Goal: Task Accomplishment & Management: Use online tool/utility

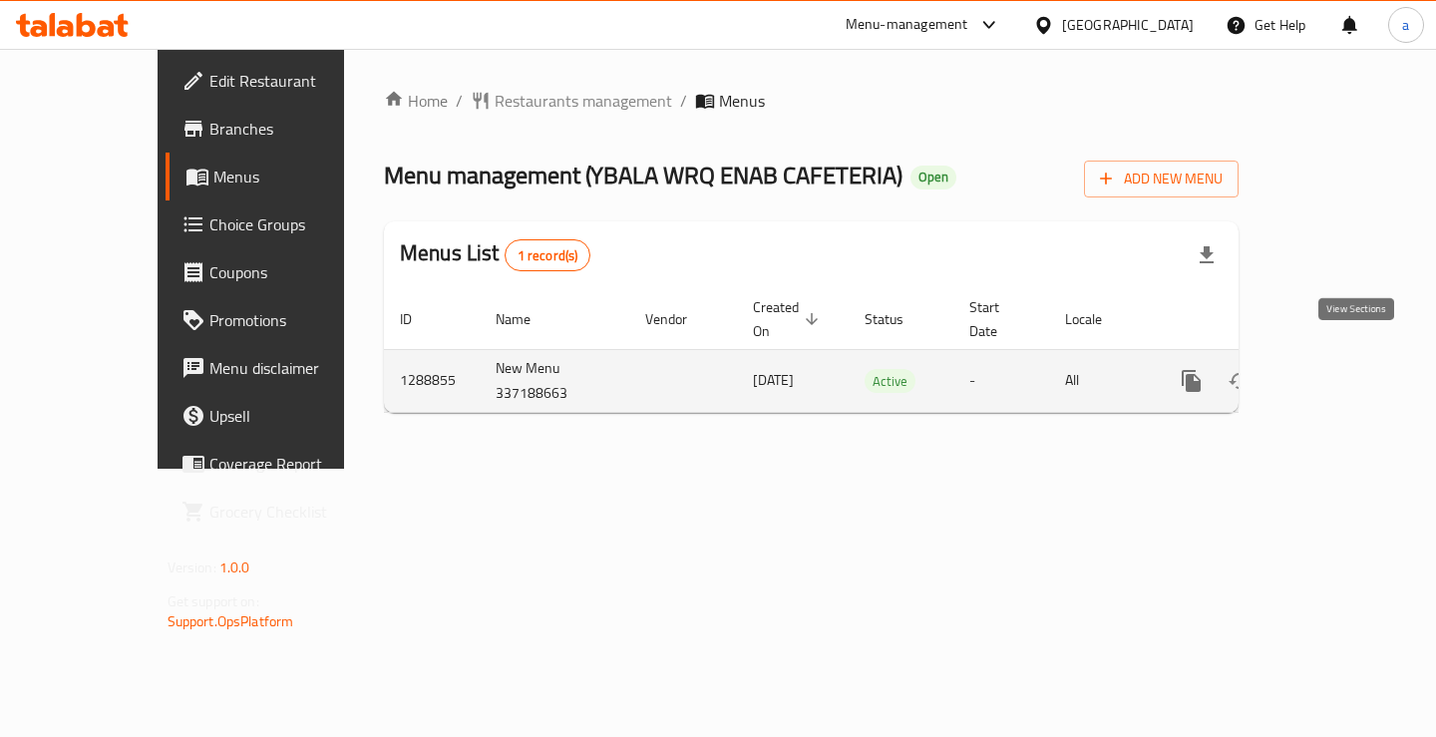
click at [1346, 369] on icon "enhanced table" at bounding box center [1336, 381] width 24 height 24
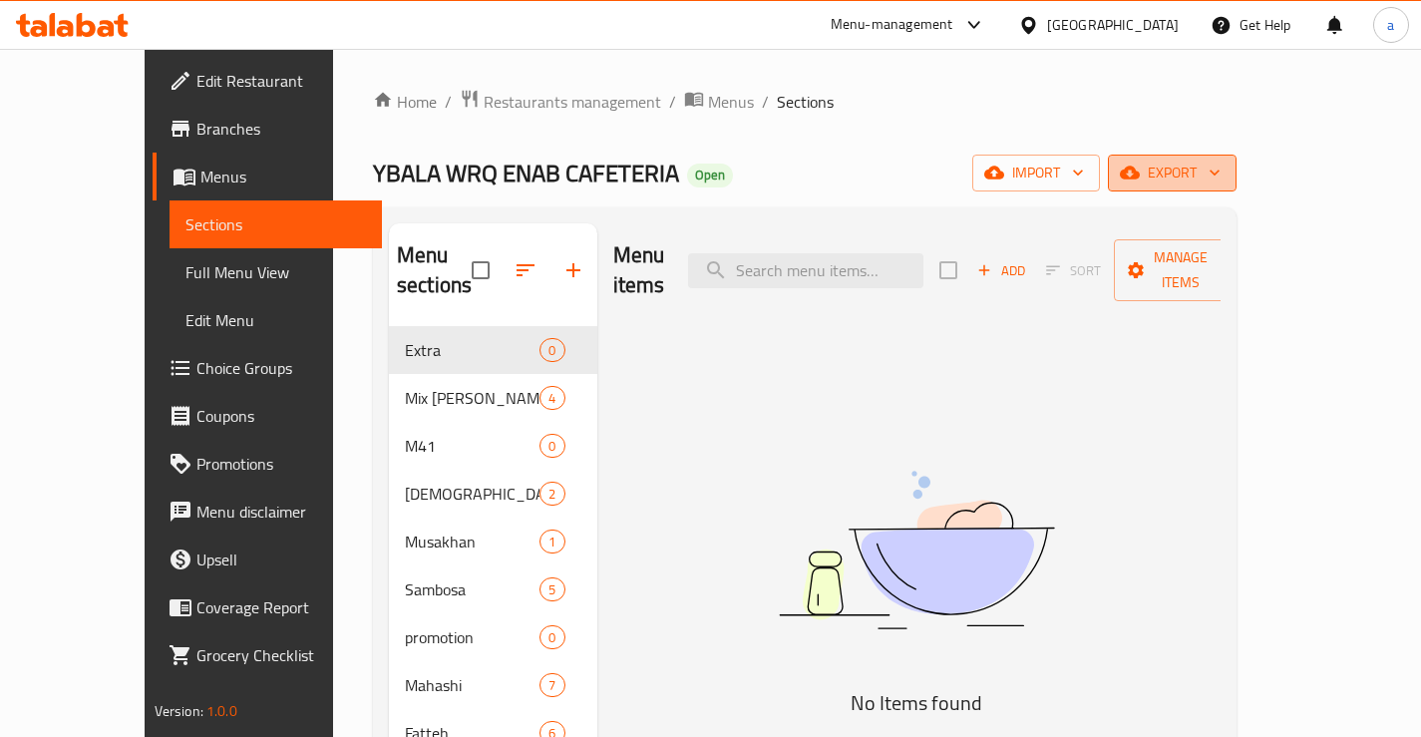
click at [1221, 185] on span "export" at bounding box center [1172, 173] width 97 height 25
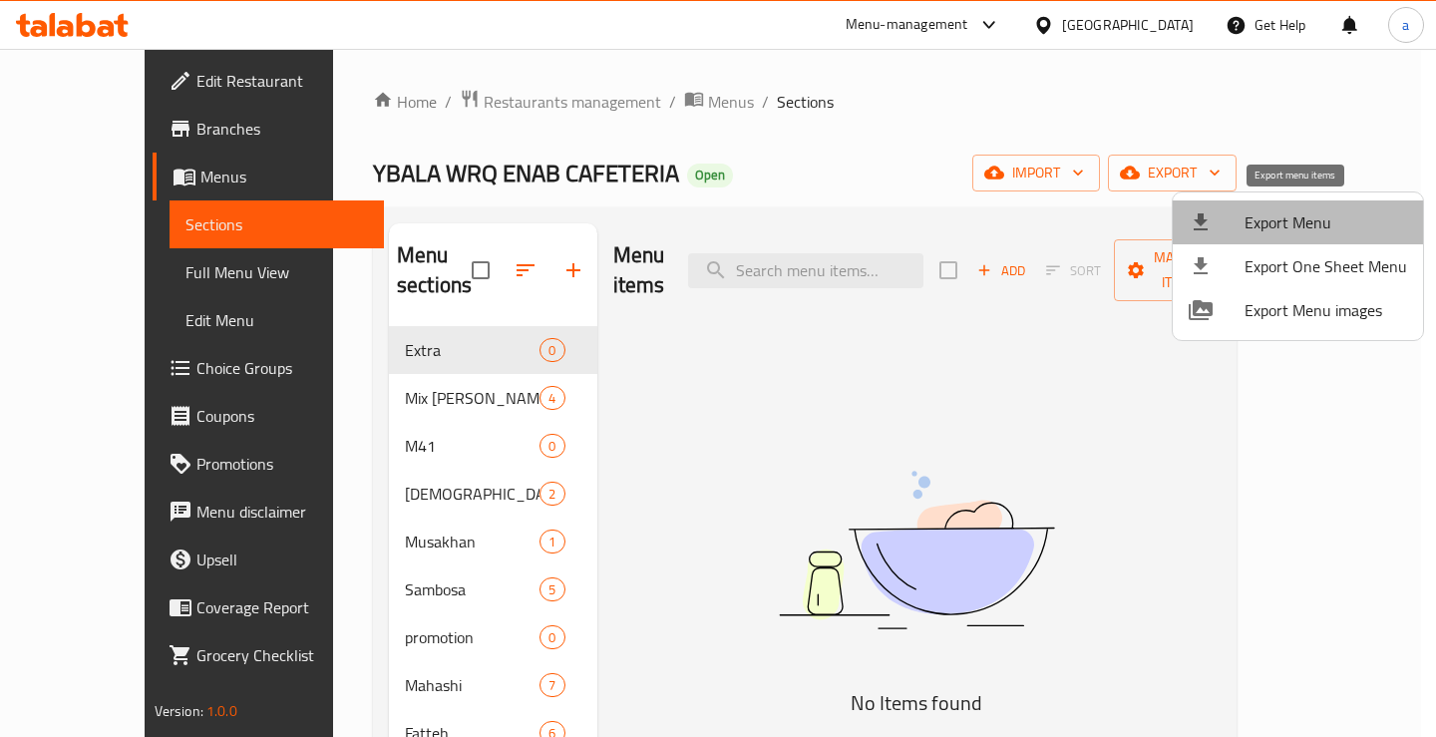
click at [1303, 214] on span "Export Menu" at bounding box center [1326, 222] width 163 height 24
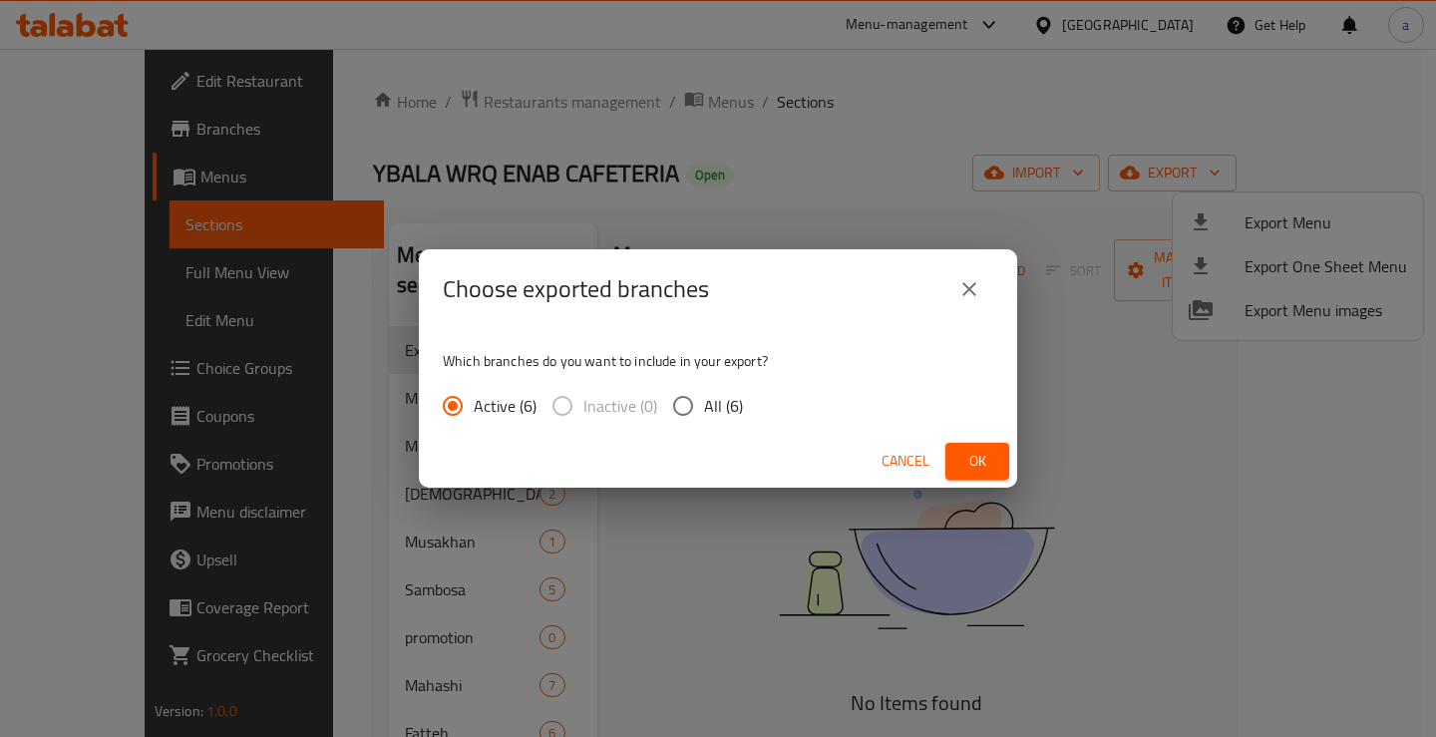
click at [706, 400] on span "All (6)" at bounding box center [723, 406] width 39 height 24
click at [704, 400] on input "All (6)" at bounding box center [683, 406] width 42 height 42
radio input "true"
click at [953, 462] on button "Ok" at bounding box center [978, 461] width 64 height 37
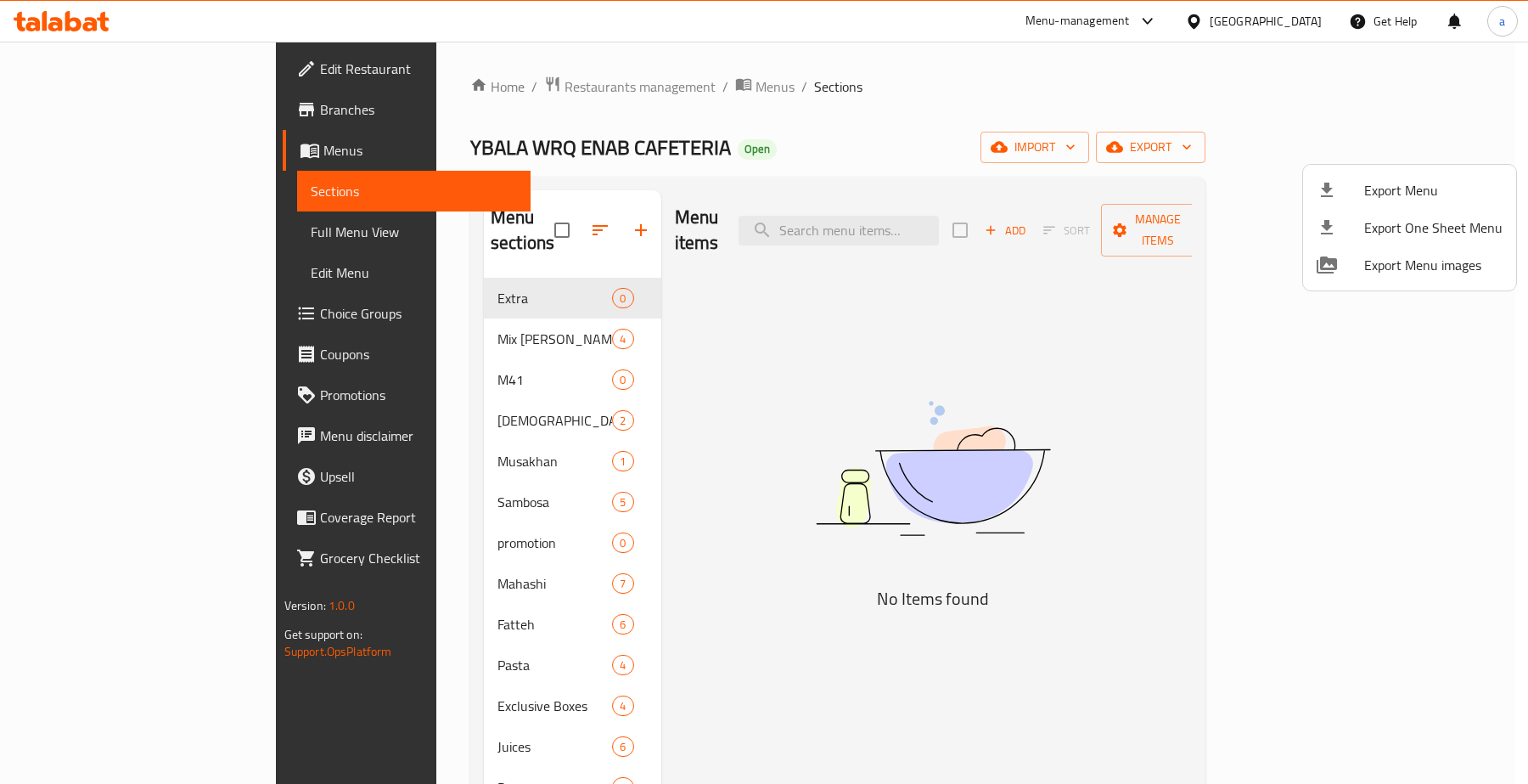
click at [132, 105] on div at bounding box center [764, 392] width 1528 height 784
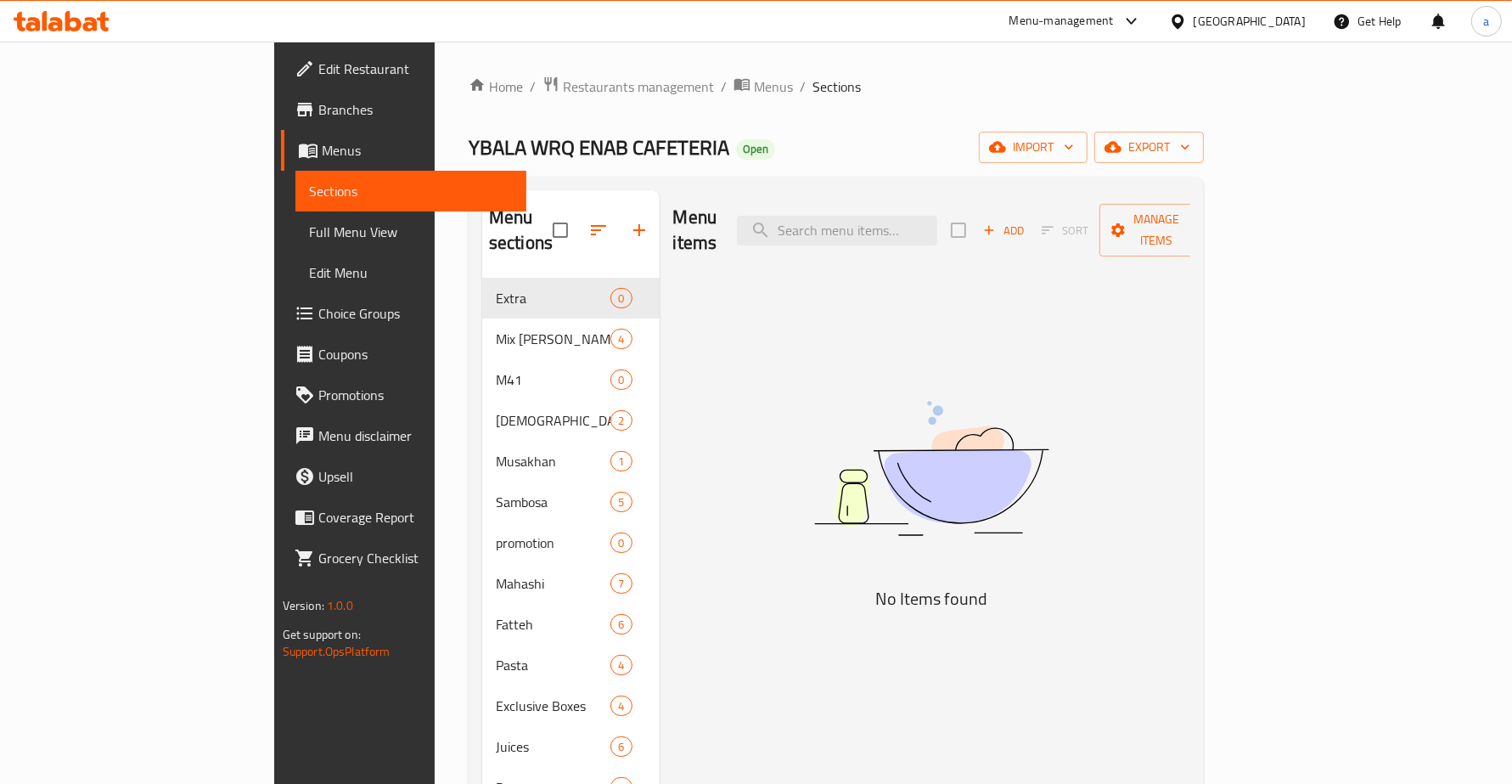
click at [318, 106] on span "Branches" at bounding box center [415, 110] width 194 height 20
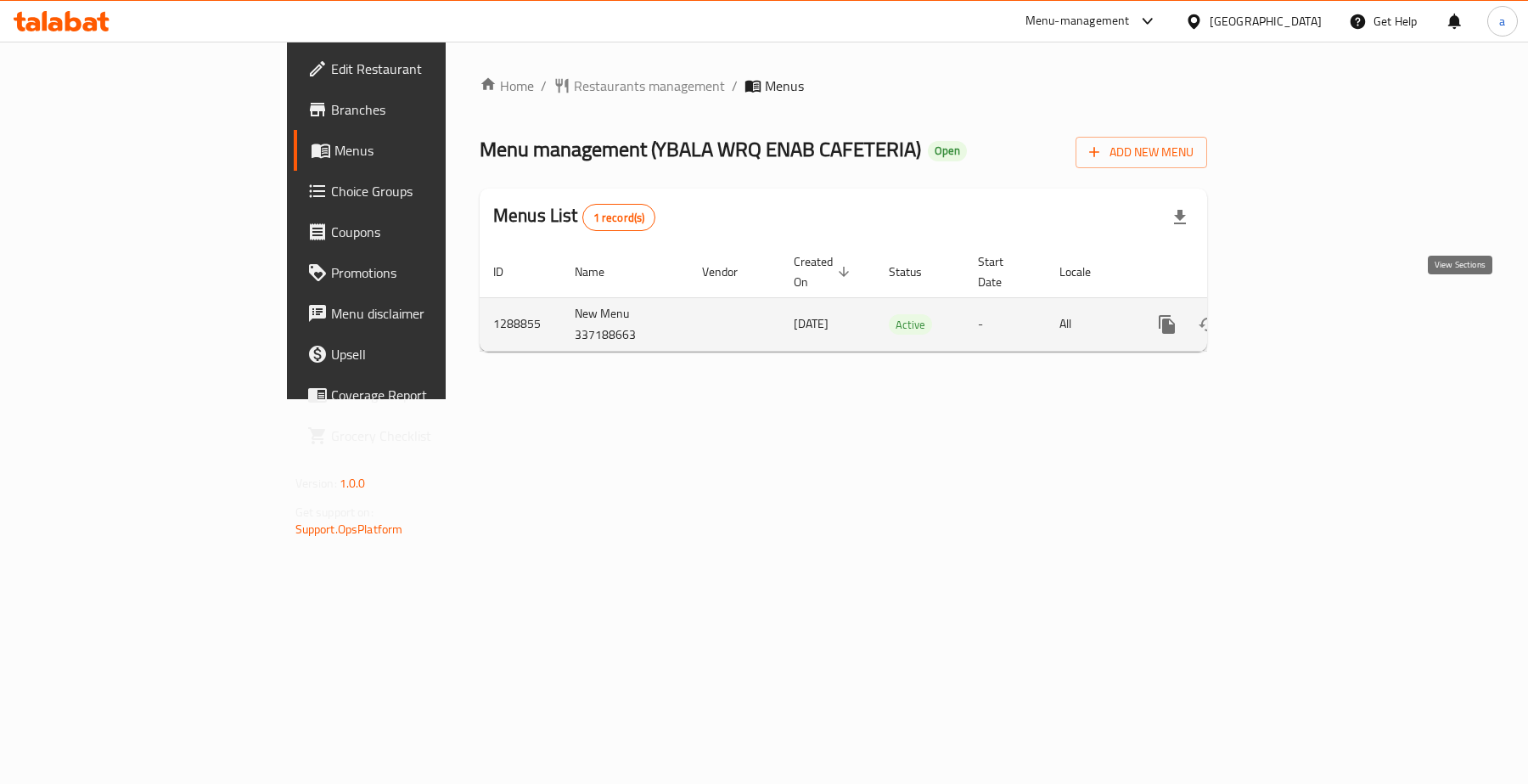
click at [1300, 314] on icon "enhanced table" at bounding box center [1290, 324] width 20 height 20
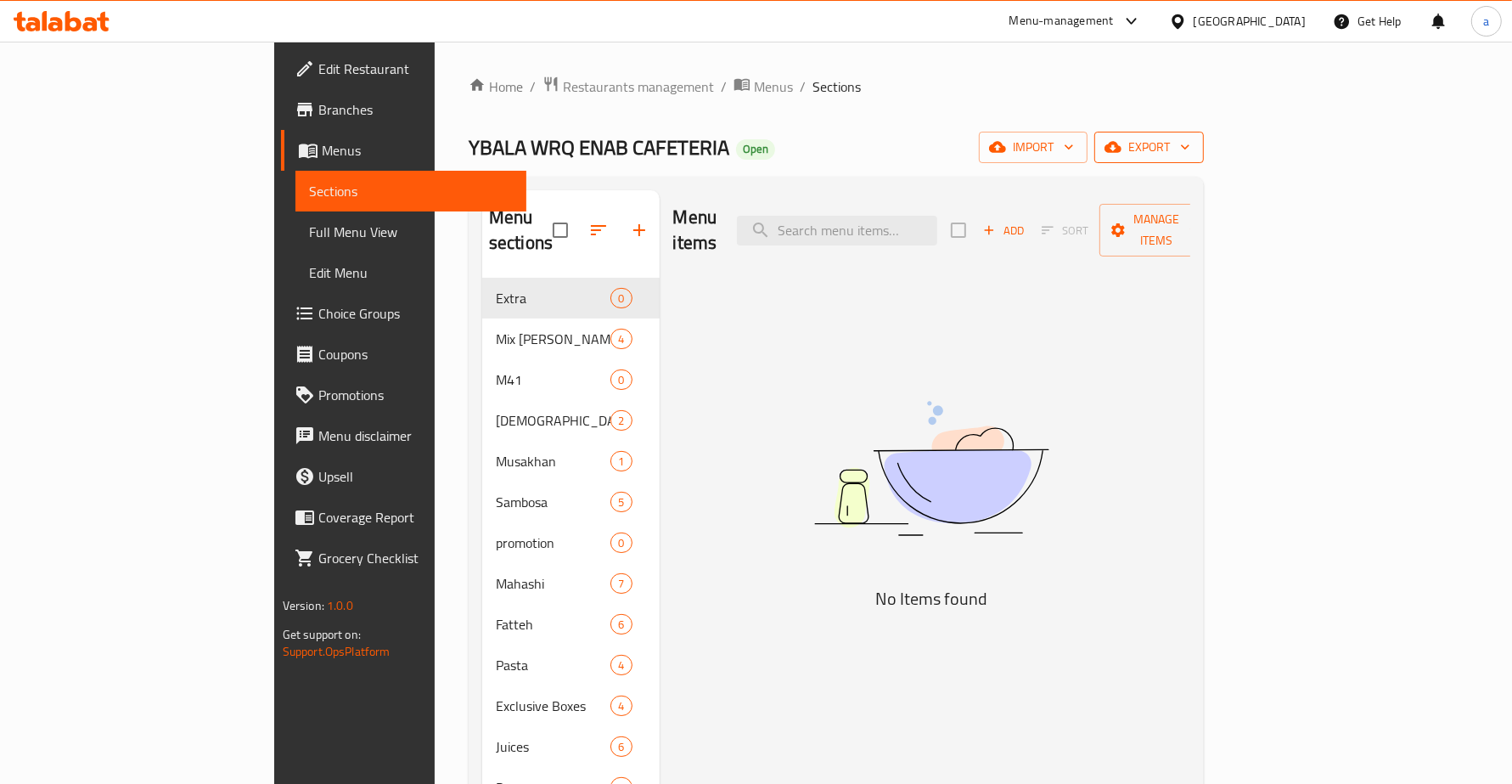
click at [1190, 145] on span "export" at bounding box center [1149, 147] width 83 height 21
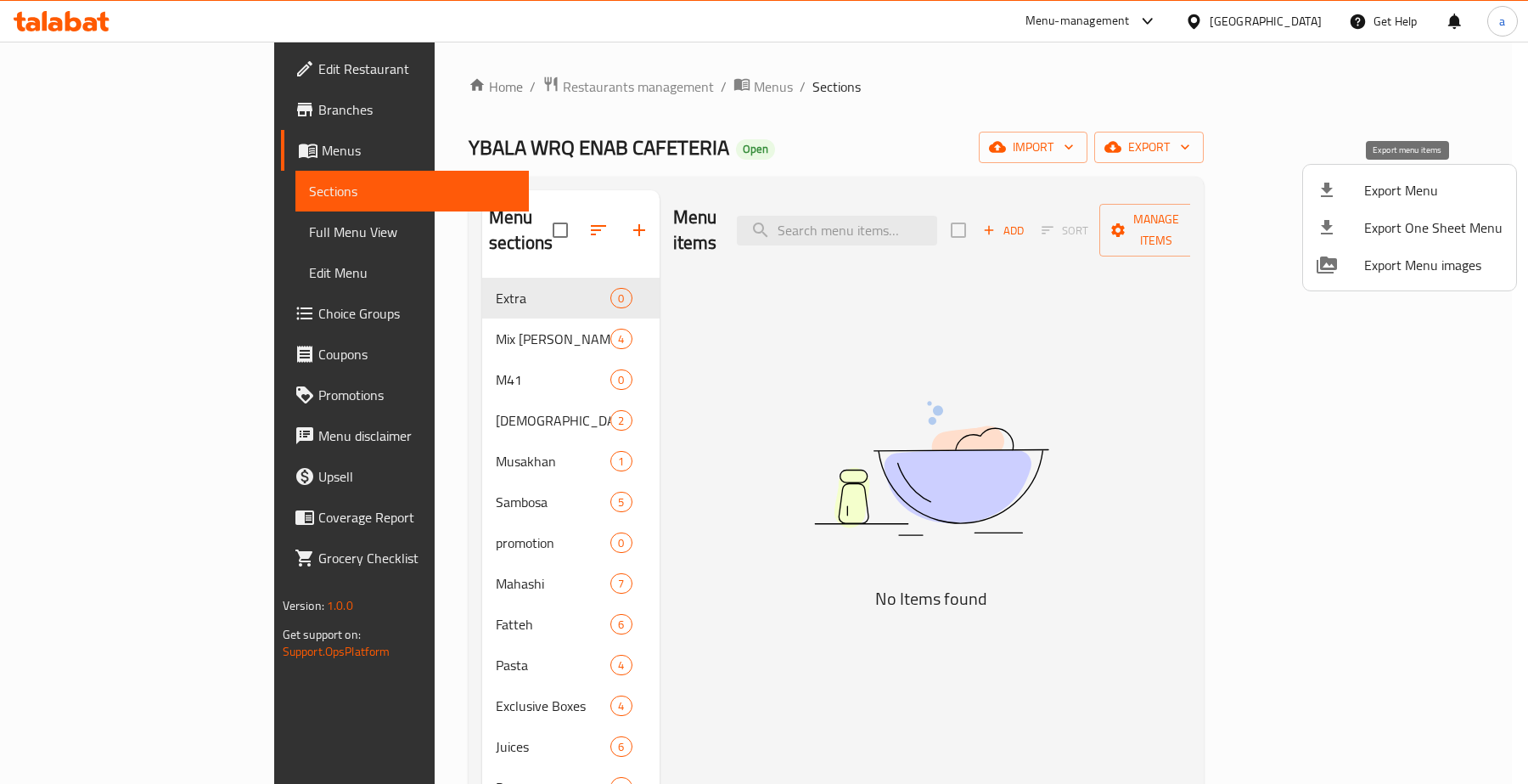
click at [1402, 180] on span "Export Menu" at bounding box center [1434, 190] width 139 height 20
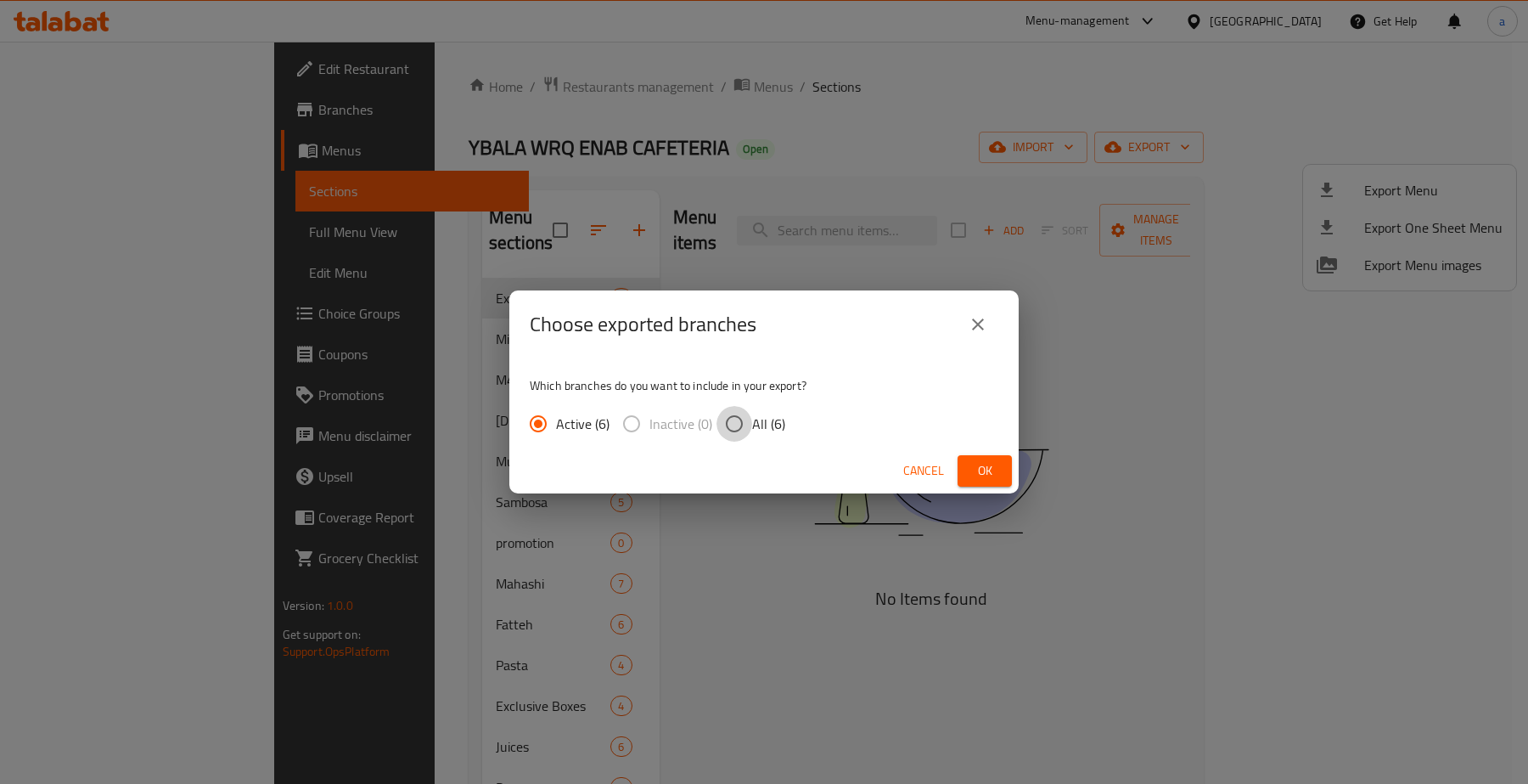
click at [735, 418] on input "All (6)" at bounding box center [735, 424] width 36 height 36
radio input "true"
click at [987, 472] on span "Ok" at bounding box center [985, 471] width 27 height 21
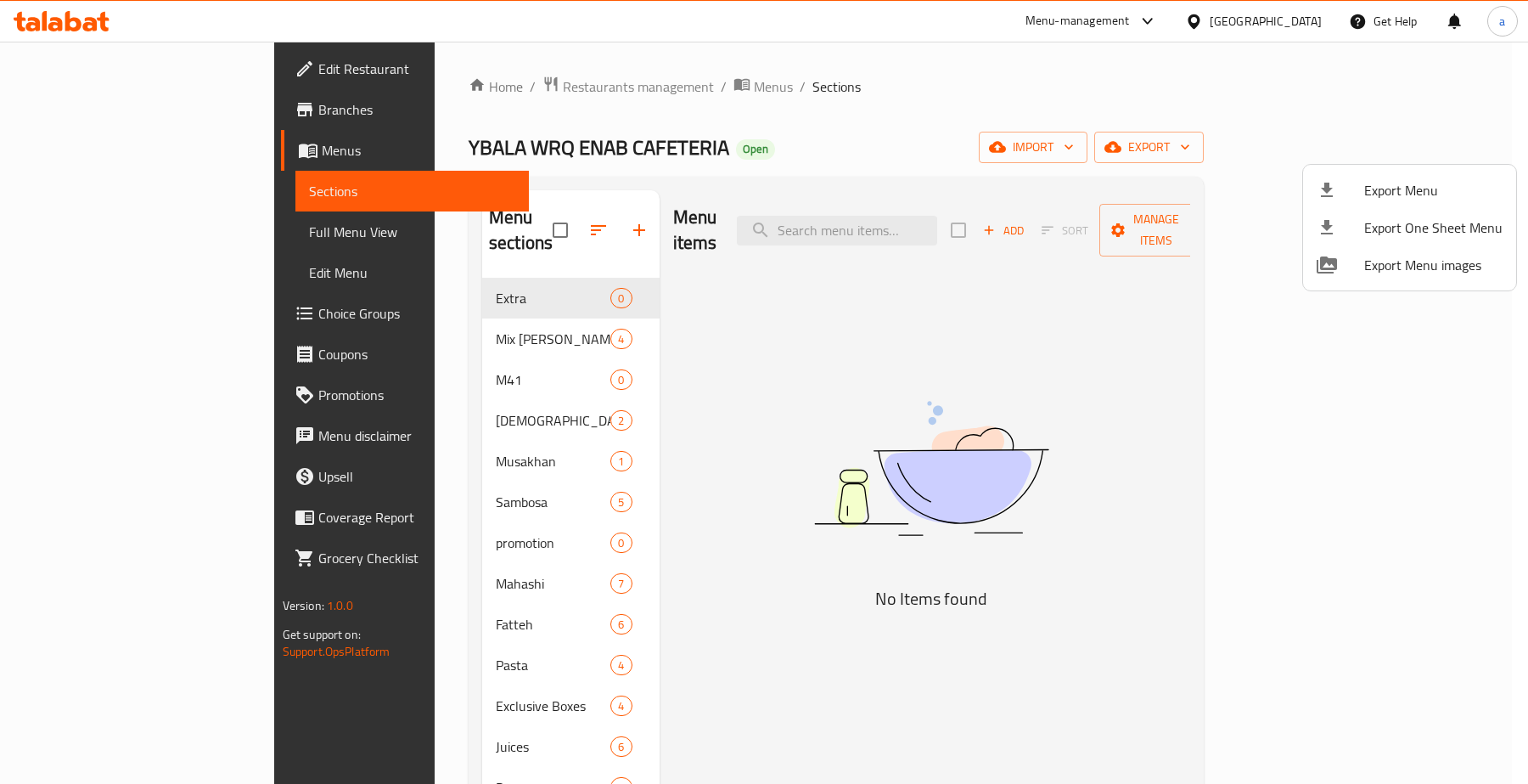
click at [162, 108] on div at bounding box center [764, 392] width 1528 height 784
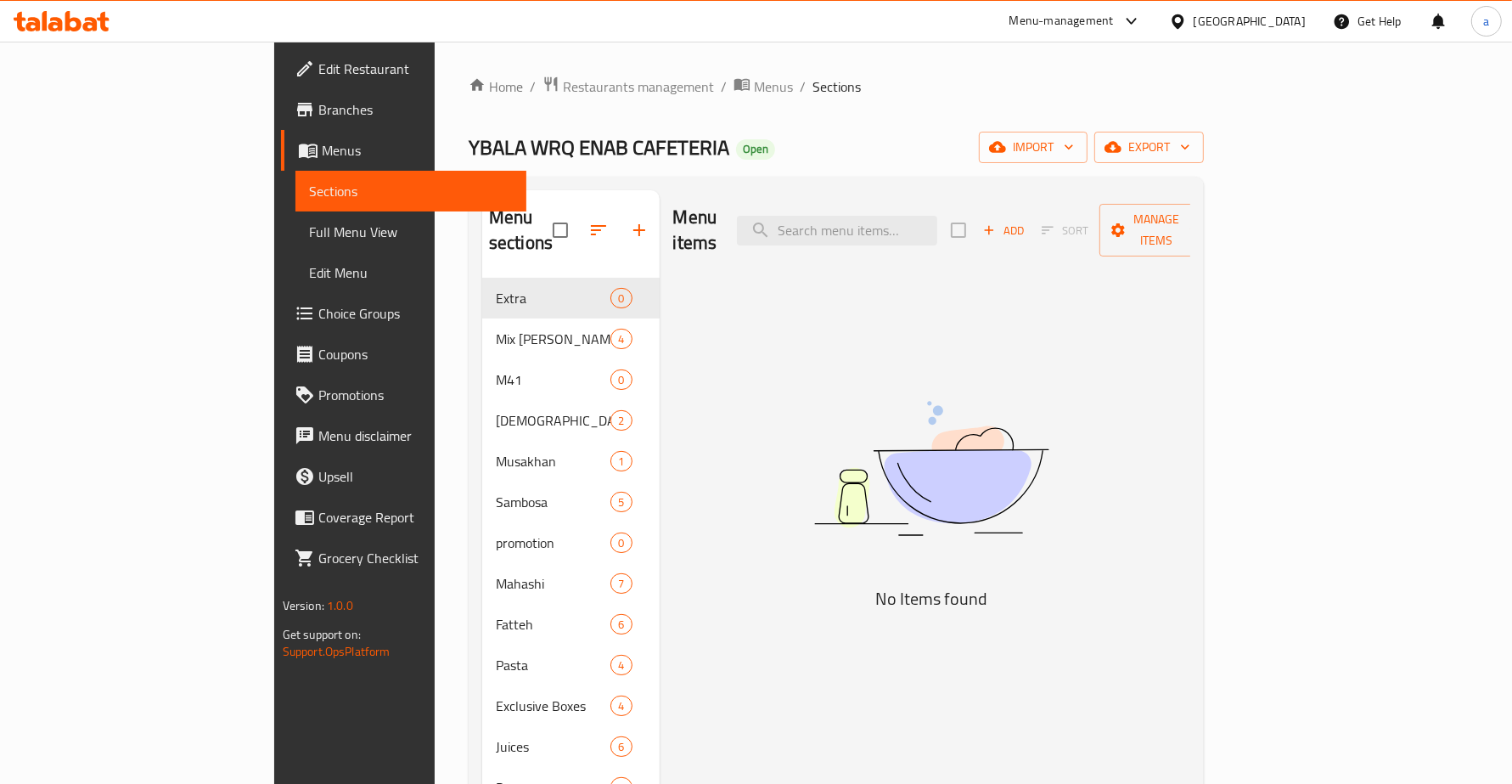
click at [318, 107] on span "Branches" at bounding box center [415, 110] width 194 height 20
